Goal: Use online tool/utility

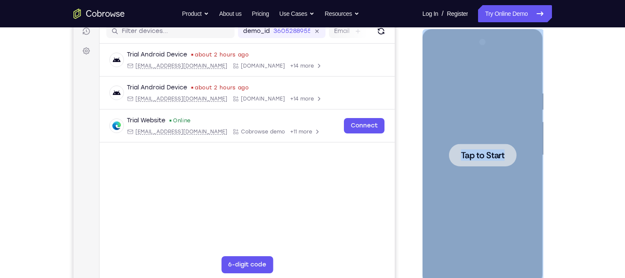
click at [489, 147] on div at bounding box center [483, 155] width 68 height 23
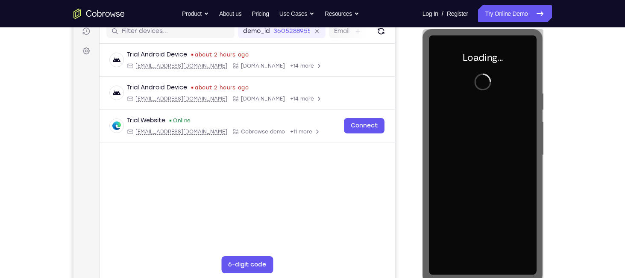
click at [580, 92] on div "Your Support Agent Your Customer Web iOS Android Next Steps We’d be happy to gi…" at bounding box center [312, 197] width 547 height 564
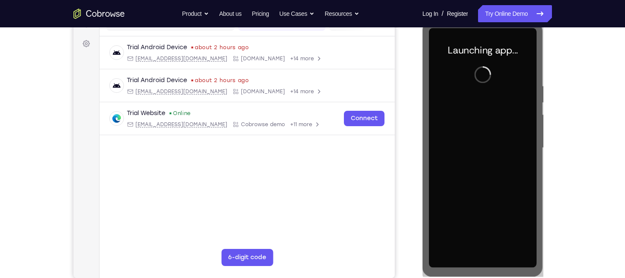
scroll to position [121, 0]
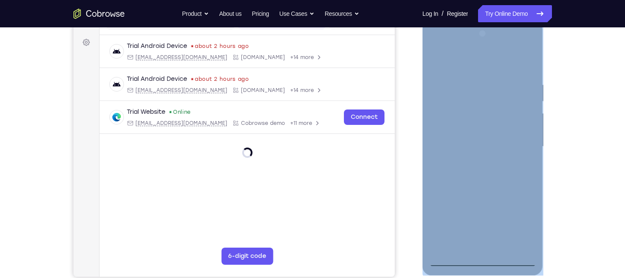
click at [479, 256] on div at bounding box center [483, 146] width 108 height 239
click at [450, 256] on div at bounding box center [483, 146] width 108 height 239
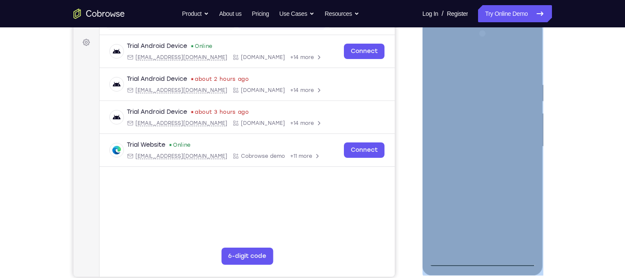
click at [481, 259] on div at bounding box center [483, 146] width 108 height 239
click at [523, 223] on div at bounding box center [483, 146] width 108 height 239
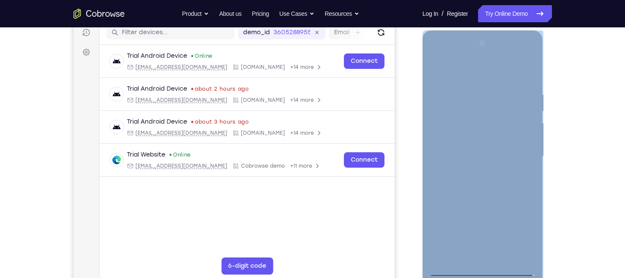
scroll to position [111, 0]
click at [434, 54] on div at bounding box center [483, 156] width 108 height 239
click at [521, 156] on div at bounding box center [483, 156] width 108 height 239
click at [471, 171] on div at bounding box center [483, 156] width 108 height 239
click at [468, 150] on div at bounding box center [483, 156] width 108 height 239
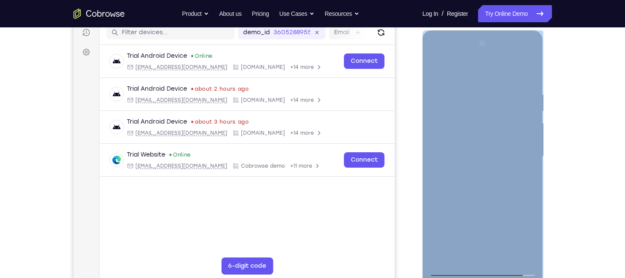
click at [453, 137] on div at bounding box center [483, 156] width 108 height 239
click at [461, 155] on div at bounding box center [483, 156] width 108 height 239
click at [480, 182] on div at bounding box center [483, 156] width 108 height 239
click at [478, 195] on div at bounding box center [483, 156] width 108 height 239
click at [530, 254] on div at bounding box center [483, 156] width 108 height 239
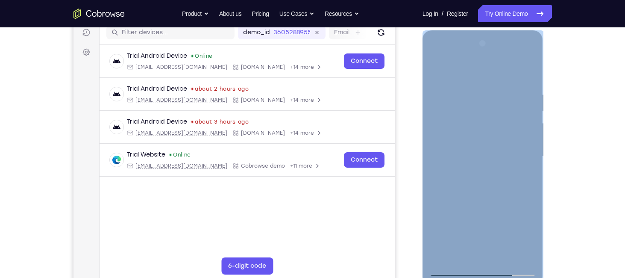
click at [505, 254] on div at bounding box center [483, 156] width 108 height 239
click at [479, 200] on div at bounding box center [483, 156] width 108 height 239
click at [478, 154] on div at bounding box center [483, 156] width 108 height 239
